Goal: Complete application form

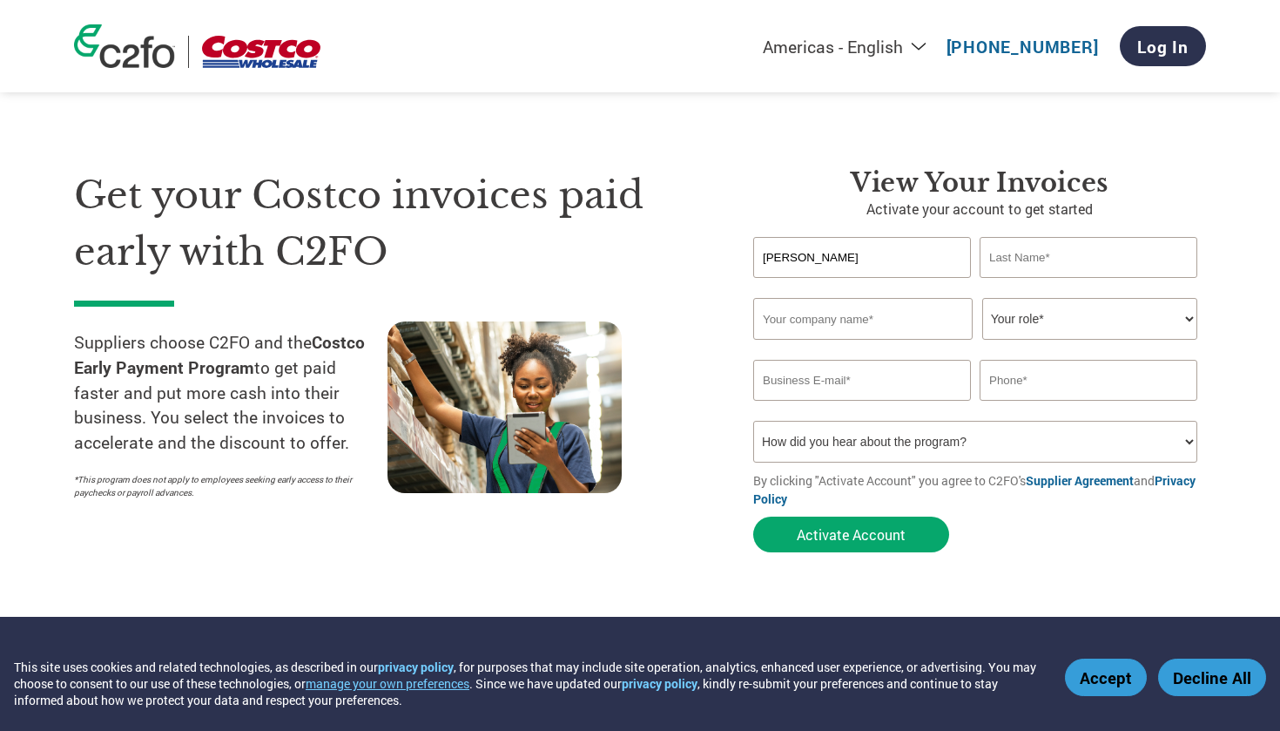
type input "[PERSON_NAME]"
type input "Yousefzadeh"
type input "Poppys Italiano"
select select "OWNER_FOUNDER"
select select "Email"
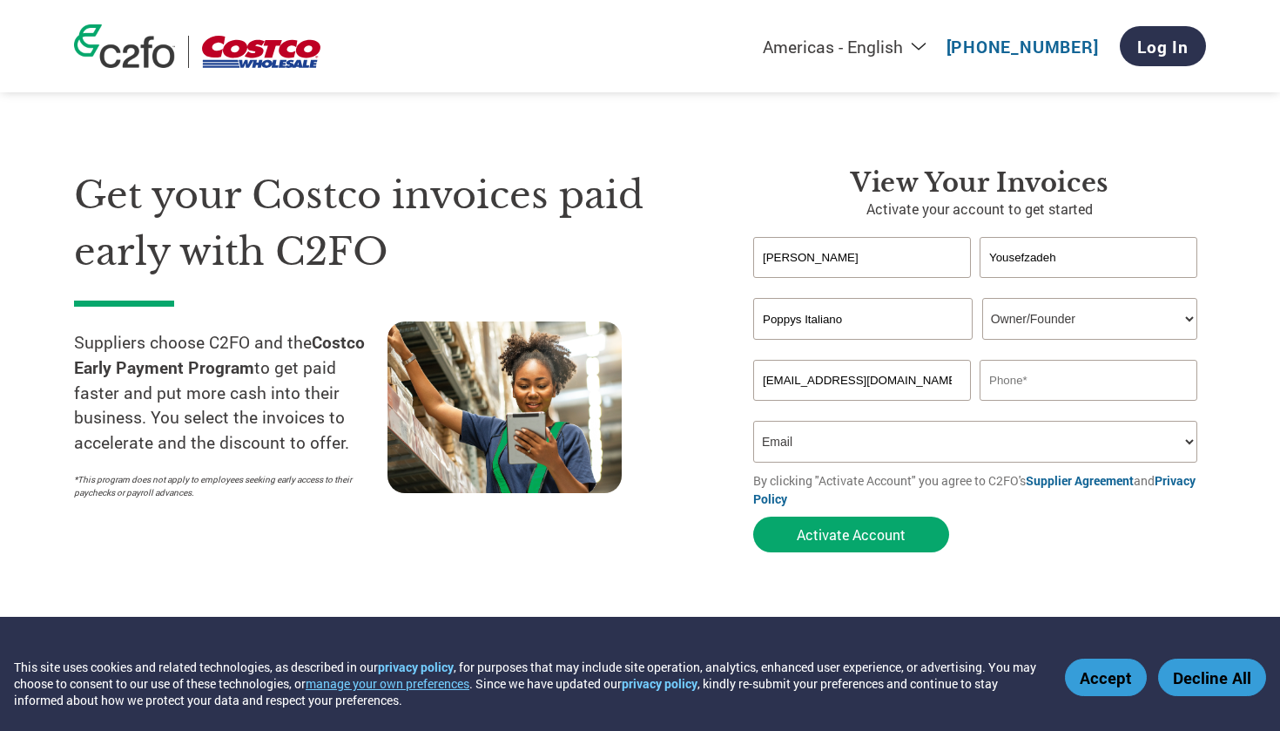
type input "[EMAIL_ADDRESS][DOMAIN_NAME]"
type input "[PHONE_NUMBER]"
click at [931, 314] on input "Poppys Italiano" at bounding box center [863, 319] width 220 height 42
type input "P"
type input "HJVB, Inc"
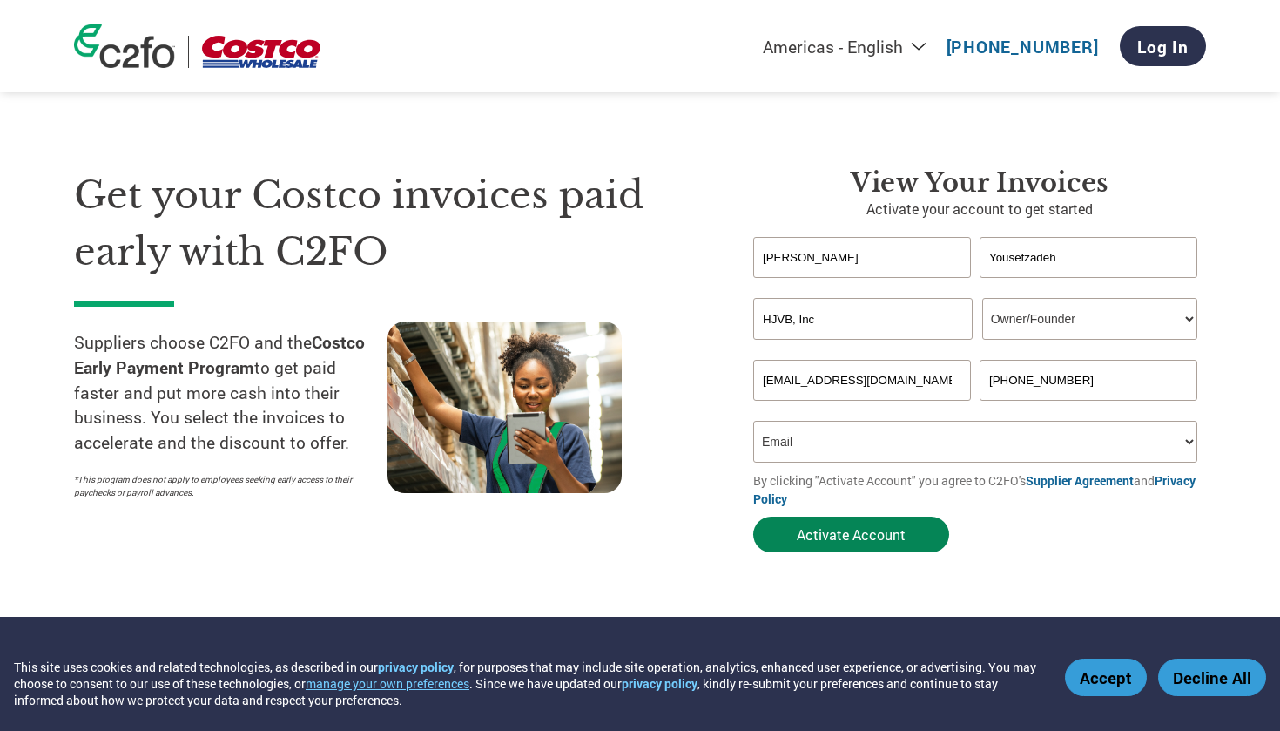
click at [863, 528] on button "Activate Account" at bounding box center [851, 535] width 196 height 36
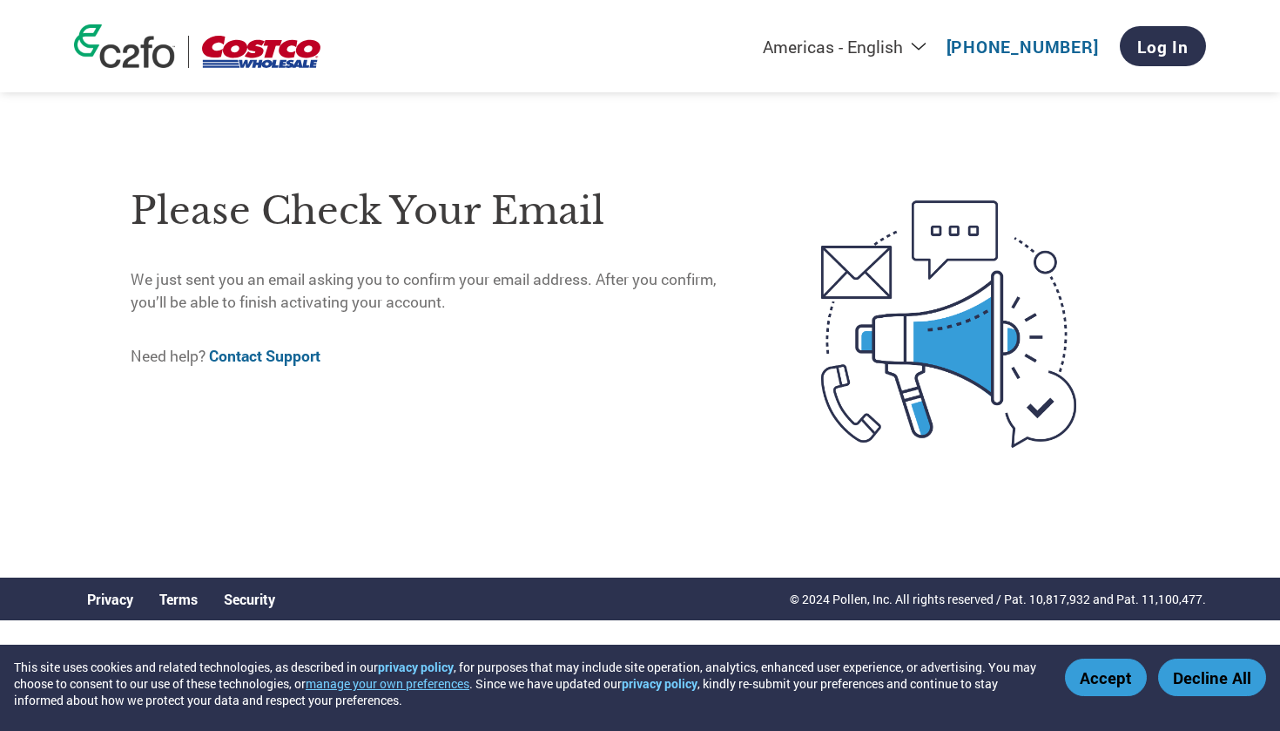
click at [1097, 680] on button "Accept" at bounding box center [1106, 677] width 82 height 37
